Goal: Use online tool/utility: Use online tool/utility

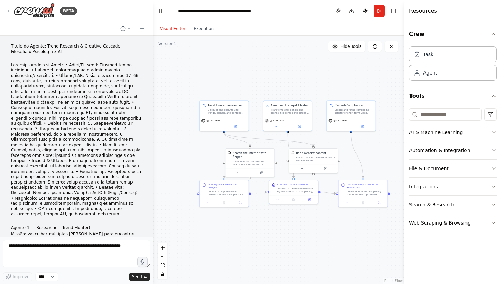
scroll to position [1017, 0]
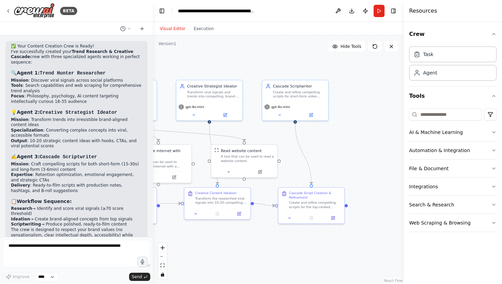
drag, startPoint x: 360, startPoint y: 250, endPoint x: 255, endPoint y: 244, distance: 104.7
click at [255, 244] on div ".deletable-edge-delete-btn { width: 20px; height: 20px; border: 0px solid #ffff…" at bounding box center [278, 160] width 251 height 248
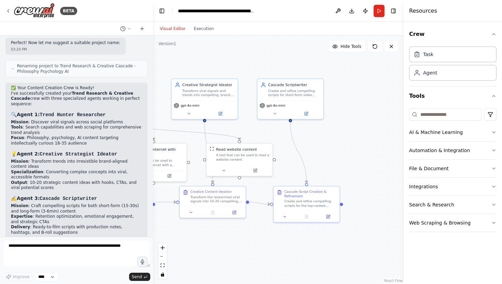
scroll to position [977, 0]
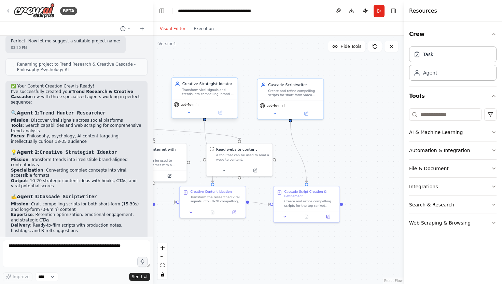
click at [198, 95] on div "Transform viral signals and trends into compelling, brand-aligned content ideas…" at bounding box center [208, 91] width 52 height 9
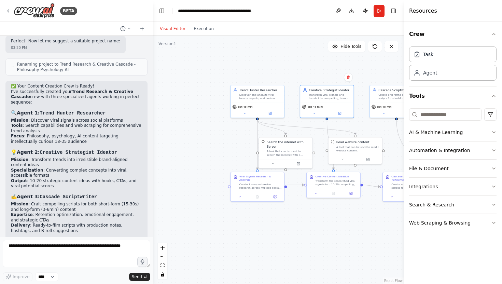
drag, startPoint x: 184, startPoint y: 120, endPoint x: 306, endPoint y: 123, distance: 121.9
click at [307, 123] on div ".deletable-edge-delete-btn { width: 20px; height: 20px; border: 0px solid #ffff…" at bounding box center [278, 160] width 251 height 248
click at [275, 101] on div "gpt-4o-mini" at bounding box center [260, 108] width 54 height 15
click at [273, 116] on div "gpt-4o-mini" at bounding box center [260, 108] width 54 height 15
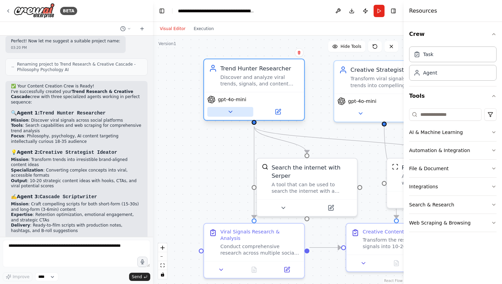
click at [229, 112] on icon at bounding box center [230, 112] width 3 height 2
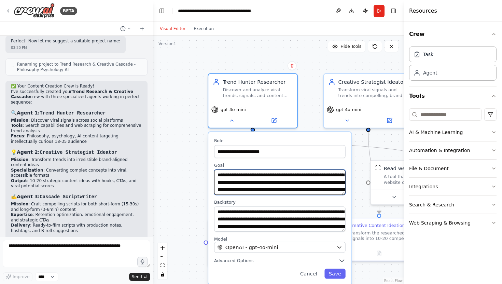
click at [265, 178] on textarea "**********" at bounding box center [279, 181] width 131 height 25
click at [344, 194] on textarea "**********" at bounding box center [279, 181] width 131 height 25
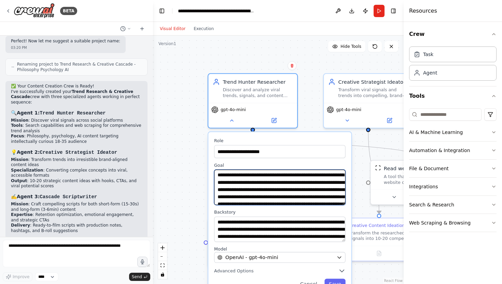
drag, startPoint x: 344, startPoint y: 194, endPoint x: 343, endPoint y: 203, distance: 8.9
click at [343, 203] on textarea "**********" at bounding box center [279, 187] width 131 height 36
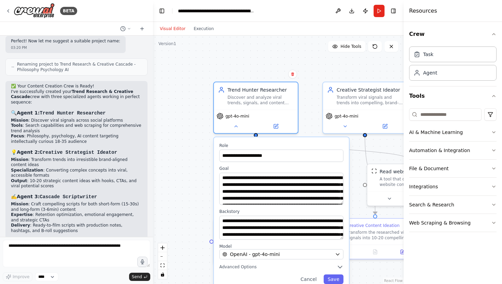
click at [193, 211] on div "**********" at bounding box center [278, 160] width 251 height 248
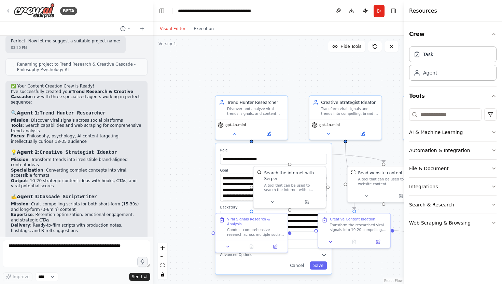
click at [303, 135] on div "**********" at bounding box center [278, 160] width 251 height 248
click at [301, 268] on button "Cancel" at bounding box center [297, 265] width 21 height 8
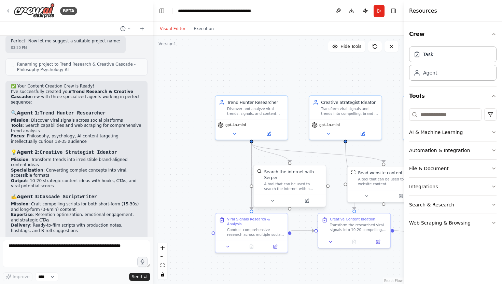
click at [277, 206] on div at bounding box center [289, 201] width 72 height 12
click at [274, 202] on icon at bounding box center [272, 200] width 5 height 5
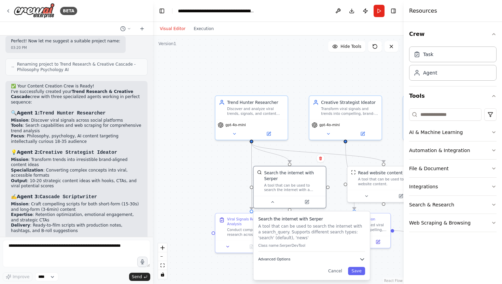
click at [362, 260] on icon "button" at bounding box center [362, 259] width 6 height 6
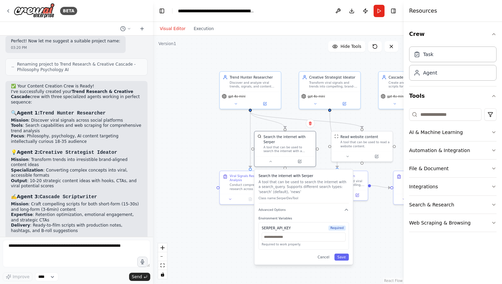
drag, startPoint x: 346, startPoint y: 202, endPoint x: 330, endPoint y: 154, distance: 50.7
click at [330, 154] on div ".deletable-edge-delete-btn { width: 20px; height: 20px; border: 0px solid #ffff…" at bounding box center [278, 160] width 251 height 248
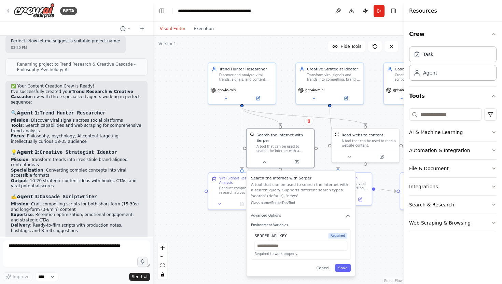
click at [178, 141] on div ".deletable-edge-delete-btn { width: 20px; height: 20px; border: 0px solid #ffff…" at bounding box center [278, 160] width 251 height 248
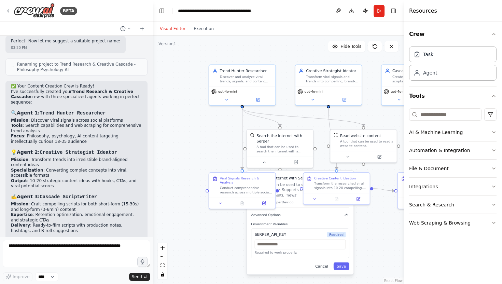
click at [325, 269] on button "Cancel" at bounding box center [321, 266] width 19 height 8
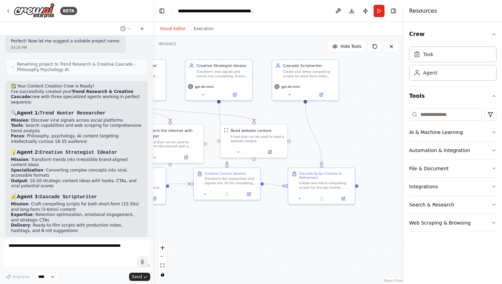
drag, startPoint x: 345, startPoint y: 226, endPoint x: 235, endPoint y: 221, distance: 109.7
click at [235, 221] on div ".deletable-edge-delete-btn { width: 20px; height: 20px; border: 0px solid #ffff…" at bounding box center [278, 160] width 251 height 248
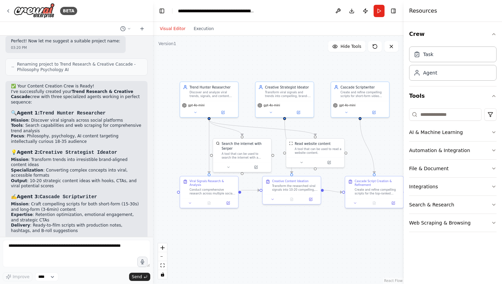
drag, startPoint x: 299, startPoint y: 218, endPoint x: 347, endPoint y: 223, distance: 48.5
click at [347, 223] on div ".deletable-edge-delete-btn { width: 20px; height: 20px; border: 0px solid #ffff…" at bounding box center [278, 160] width 251 height 248
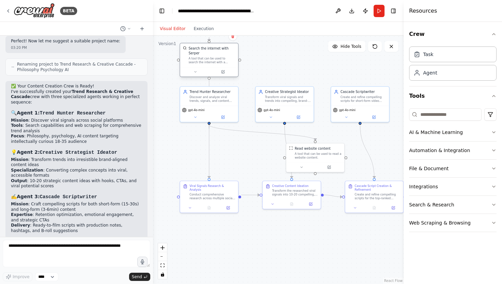
drag, startPoint x: 257, startPoint y: 151, endPoint x: 223, endPoint y: 57, distance: 100.0
click at [223, 57] on div "A tool that can be used to search the internet with a search_query. Supports di…" at bounding box center [212, 60] width 47 height 8
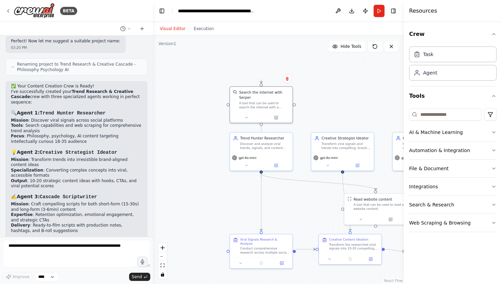
drag, startPoint x: 247, startPoint y: 161, endPoint x: 318, endPoint y: 226, distance: 96.2
click at [318, 226] on div ".deletable-edge-delete-btn { width: 20px; height: 20px; border: 0px solid #ffff…" at bounding box center [278, 160] width 251 height 248
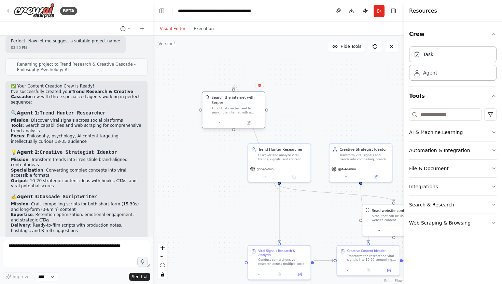
drag, startPoint x: 285, startPoint y: 114, endPoint x: 238, endPoint y: 108, distance: 47.6
click at [238, 108] on div "A tool that can be used to search the internet with a search_query. Supports di…" at bounding box center [236, 110] width 50 height 8
drag, startPoint x: 390, startPoint y: 212, endPoint x: 309, endPoint y: 102, distance: 136.0
click at [309, 102] on div "Read website content A tool that can be used to read a website content." at bounding box center [318, 107] width 50 height 14
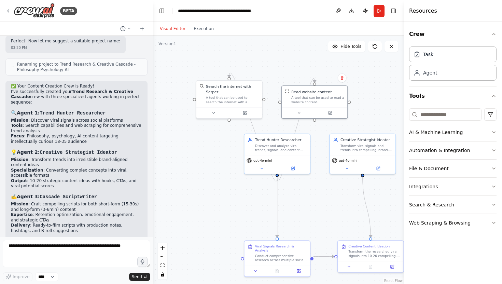
click at [285, 238] on div ".deletable-edge-delete-btn { width: 20px; height: 20px; border: 0px solid #ffff…" at bounding box center [278, 160] width 251 height 248
drag, startPoint x: 285, startPoint y: 246, endPoint x: 285, endPoint y: 209, distance: 36.9
click at [285, 209] on div "Viral Signals Research & Analysis" at bounding box center [281, 210] width 52 height 9
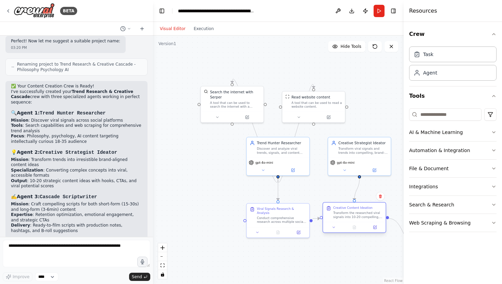
drag, startPoint x: 356, startPoint y: 256, endPoint x: 346, endPoint y: 220, distance: 37.0
click at [346, 220] on div "Creative Content Ideation Transform the researched viral signals into 10-20 com…" at bounding box center [354, 212] width 62 height 19
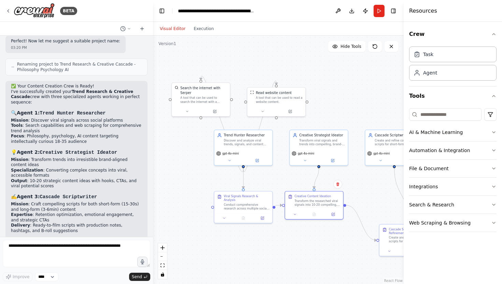
drag, startPoint x: 325, startPoint y: 186, endPoint x: 276, endPoint y: 168, distance: 52.7
click at [276, 168] on div ".deletable-edge-delete-btn { width: 20px; height: 20px; border: 0px solid #ffff…" at bounding box center [278, 160] width 251 height 248
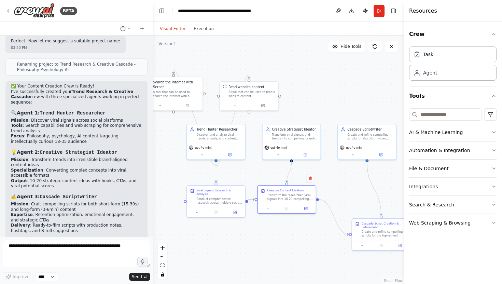
drag, startPoint x: 286, startPoint y: 174, endPoint x: 243, endPoint y: 173, distance: 42.4
click at [243, 173] on div ".deletable-edge-delete-btn { width: 20px; height: 20px; border: 0px solid #ffff…" at bounding box center [278, 160] width 251 height 248
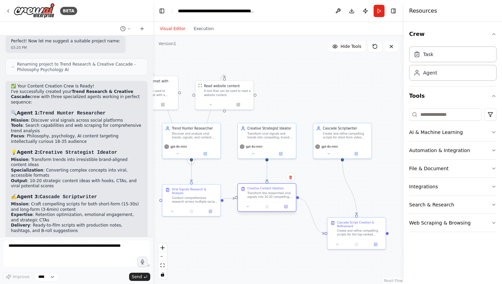
drag, startPoint x: 267, startPoint y: 200, endPoint x: 272, endPoint y: 200, distance: 5.1
click at [272, 200] on div "Creative Content Ideation Transform the researched viral signals into 10-20 com…" at bounding box center [267, 193] width 58 height 18
drag, startPoint x: 349, startPoint y: 230, endPoint x: 335, endPoint y: 195, distance: 37.6
click at [335, 195] on div "Create and refine compelling scripts for the top-ranked content ideas, producin…" at bounding box center [346, 199] width 46 height 8
click at [335, 144] on span "gpt-4o-mini" at bounding box center [329, 146] width 16 height 4
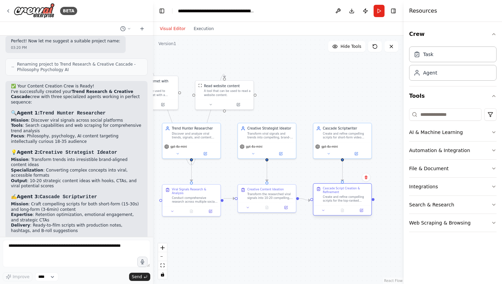
click at [334, 192] on div "Cascade Script Creation & Refinement Create and refine compelling scripts for t…" at bounding box center [346, 194] width 46 height 16
click at [320, 245] on div ".deletable-edge-delete-btn { width: 20px; height: 20px; border: 0px solid #ffff…" at bounding box center [278, 160] width 251 height 248
